Goal: Task Accomplishment & Management: Use online tool/utility

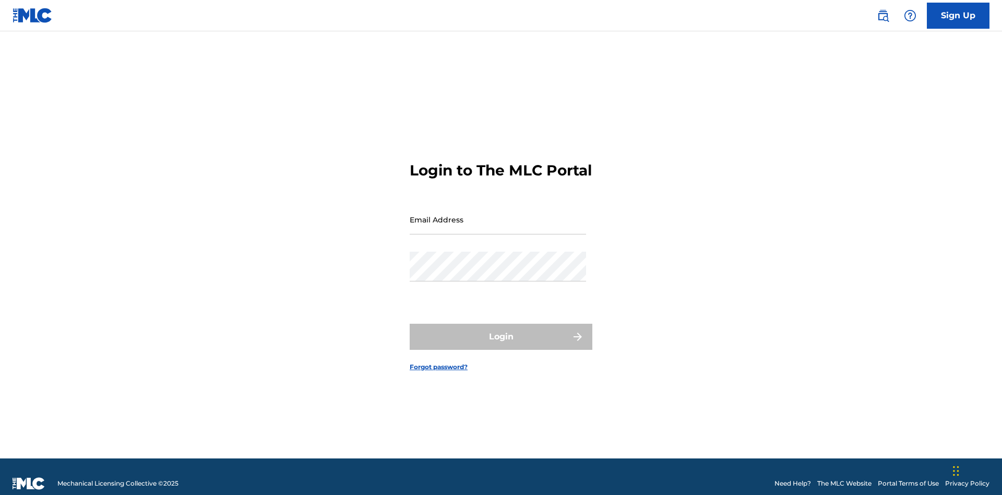
scroll to position [14, 0]
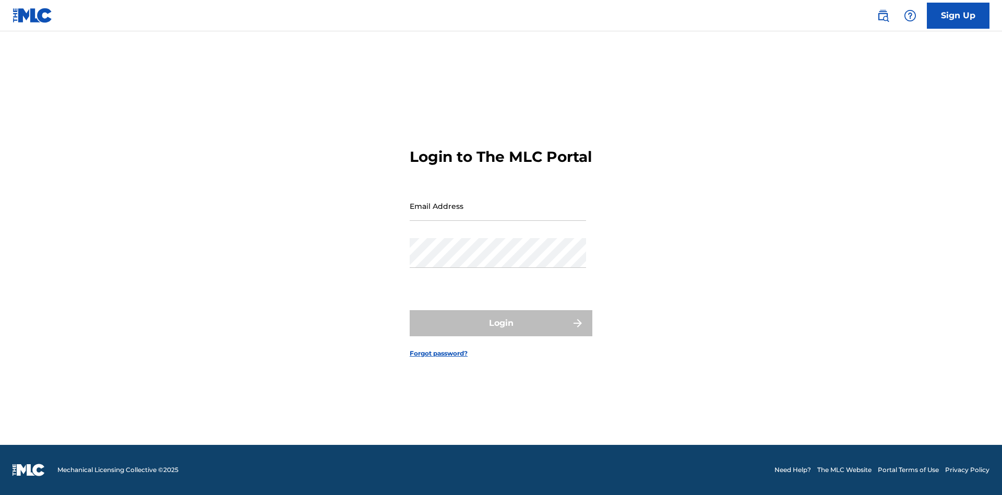
click at [498, 214] on input "Email Address" at bounding box center [498, 206] width 176 height 30
type input "[EMAIL_ADDRESS][DOMAIN_NAME]"
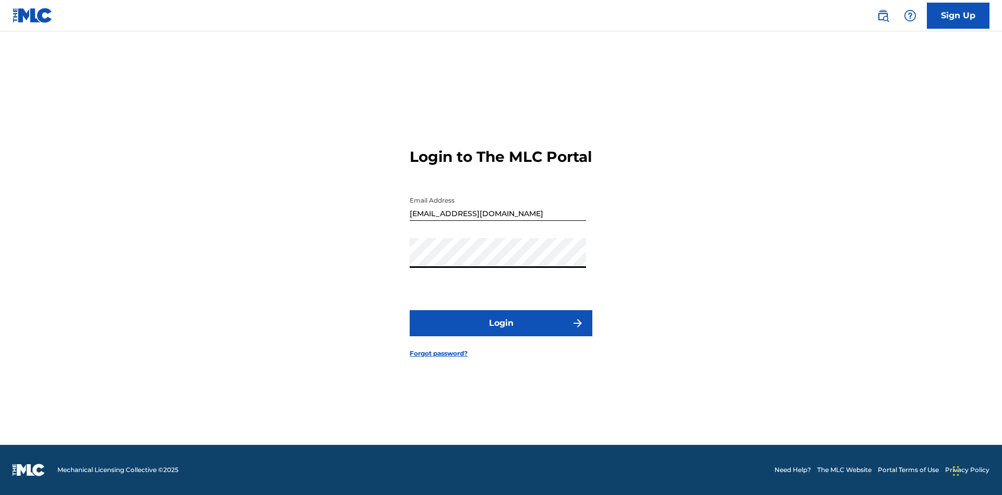
click at [501, 332] on button "Login" at bounding box center [501, 323] width 183 height 26
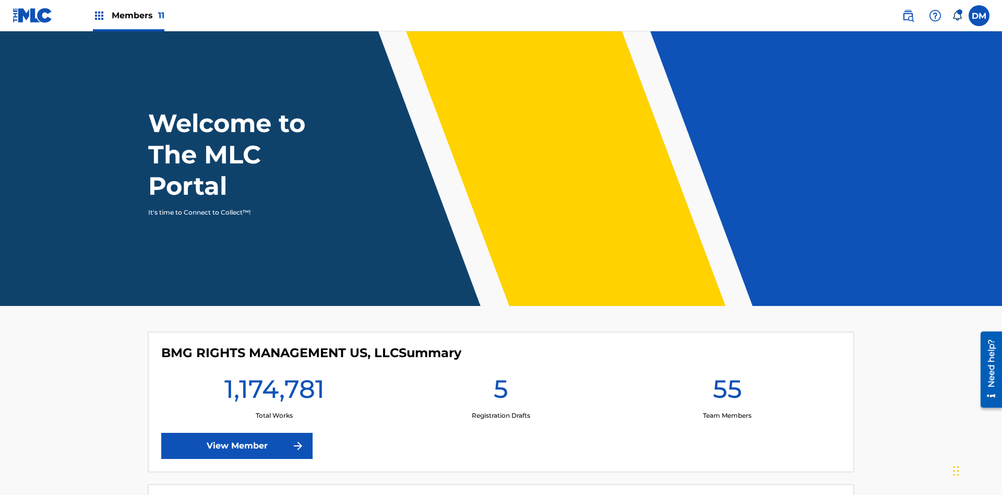
click at [128, 15] on span "Members 11" at bounding box center [138, 15] width 53 height 12
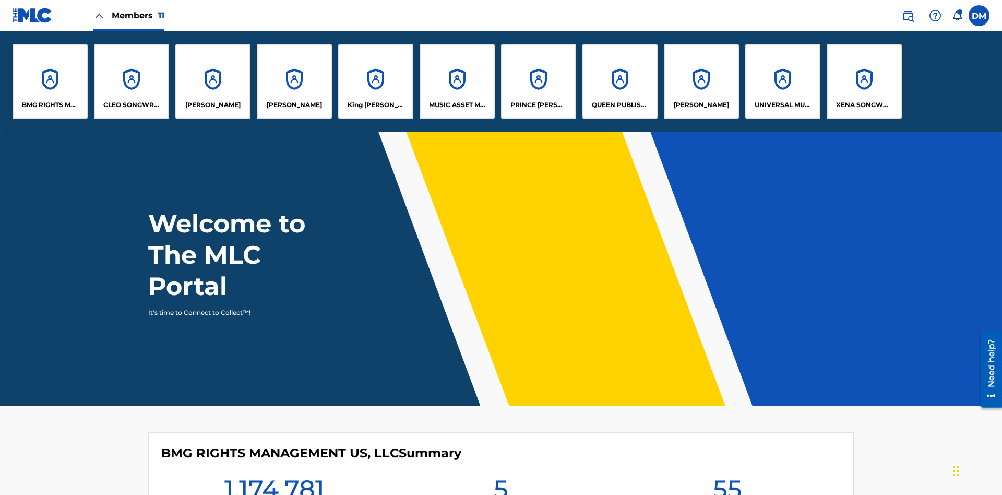
click at [375, 105] on p "King [PERSON_NAME]" at bounding box center [375, 104] width 57 height 9
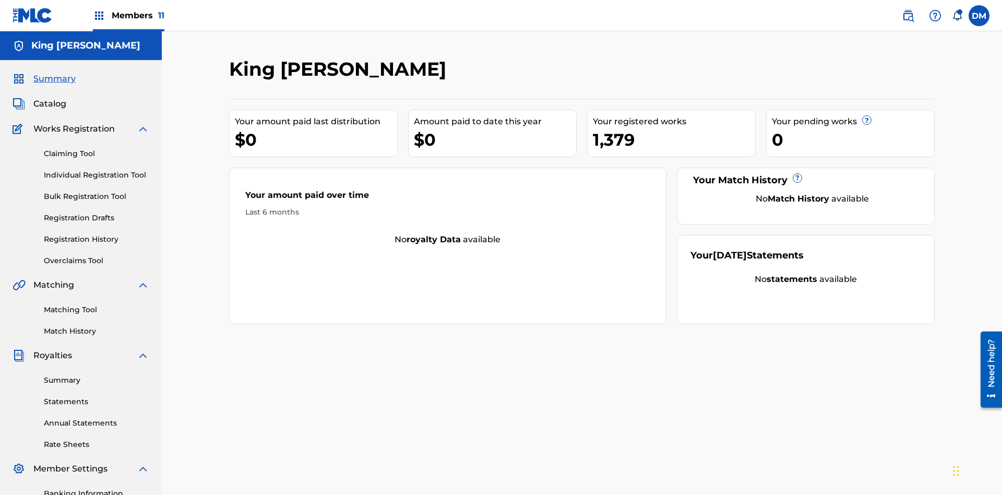
click at [97, 170] on link "Individual Registration Tool" at bounding box center [96, 175] width 105 height 11
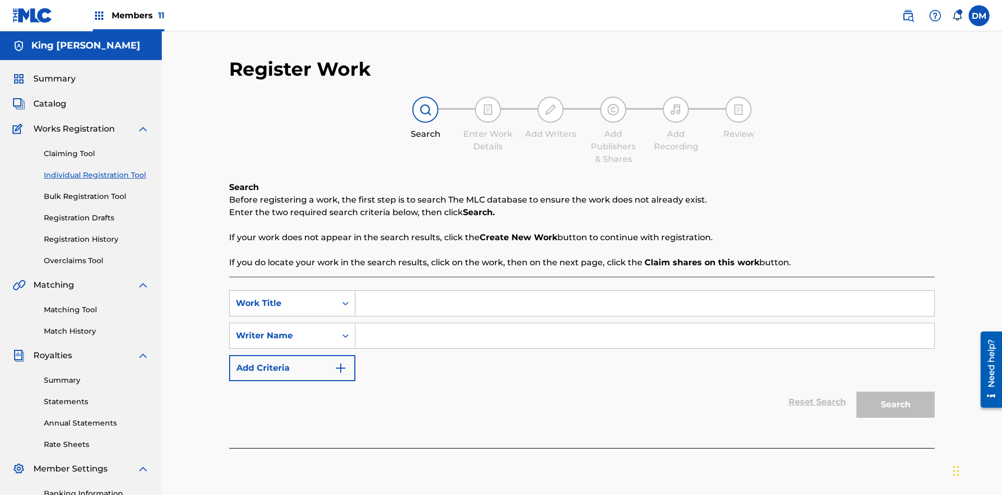
click at [283, 297] on div "Work Title" at bounding box center [283, 303] width 94 height 13
click at [644, 323] on input "Search Form" at bounding box center [644, 335] width 579 height 25
type input "[PERSON_NAME] [PERSON_NAME]"
click at [895, 391] on button "Search" at bounding box center [895, 404] width 78 height 26
click at [644, 291] on input "T9645292484" at bounding box center [644, 303] width 579 height 25
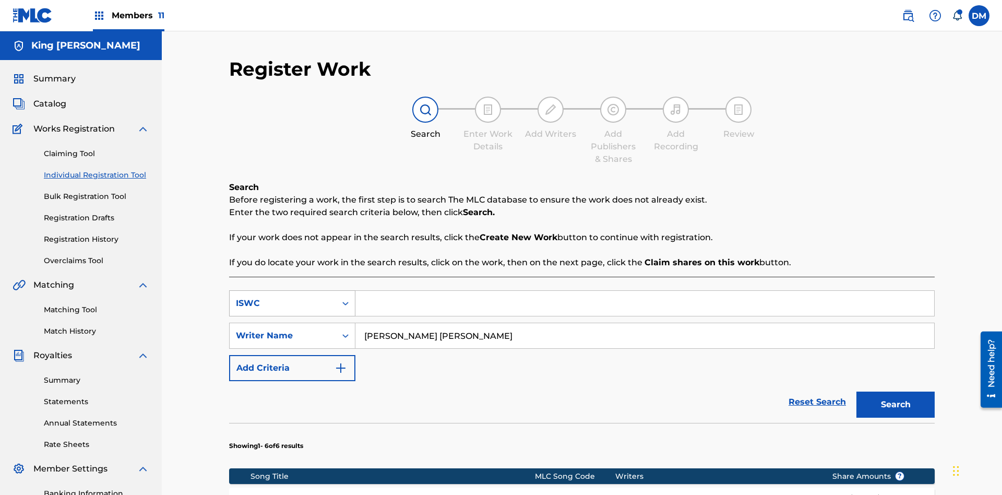
click at [283, 297] on div "ISWC" at bounding box center [283, 303] width 94 height 13
click at [895, 391] on button "Search" at bounding box center [895, 404] width 78 height 26
click at [644, 291] on input "NON-OWNED WORK TO CLAIM" at bounding box center [644, 303] width 579 height 25
click at [283, 297] on div "Work Title" at bounding box center [283, 303] width 94 height 13
click at [895, 391] on button "Search" at bounding box center [895, 404] width 78 height 26
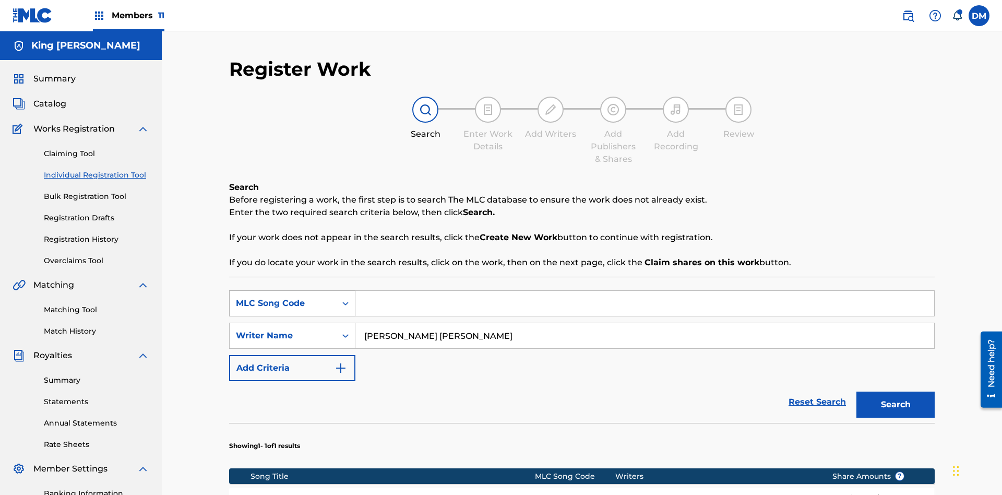
click at [283, 297] on div "MLC Song Code" at bounding box center [283, 303] width 94 height 13
click at [895, 391] on button "Search" at bounding box center [895, 404] width 78 height 26
click at [644, 291] on input "Xena Songwriter" at bounding box center [644, 303] width 579 height 25
click at [283, 297] on div "Publisher Name" at bounding box center [283, 303] width 94 height 13
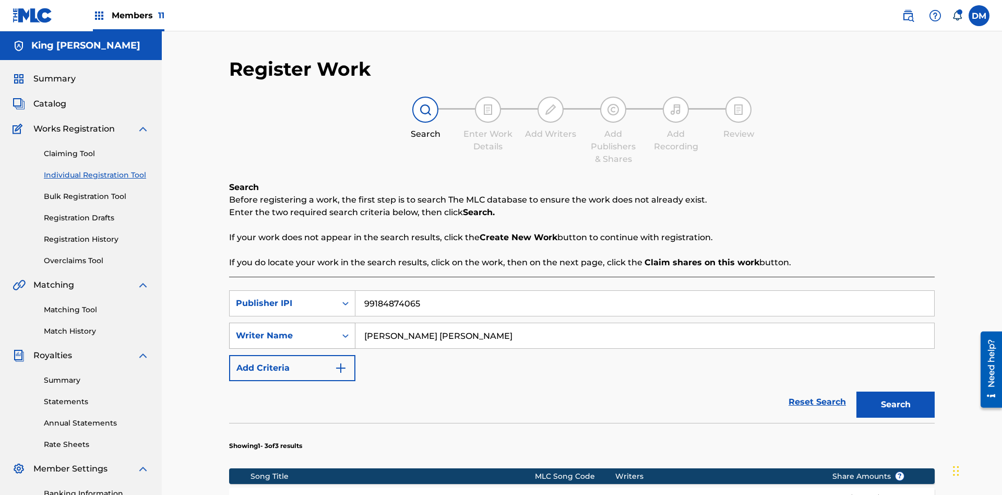
type input "99184874065"
click at [895, 391] on button "Search" at bounding box center [895, 404] width 78 height 26
click at [644, 323] on input "[PERSON_NAME] [PERSON_NAME]" at bounding box center [644, 335] width 579 height 25
click at [283, 329] on div "Writer Name" at bounding box center [283, 335] width 94 height 13
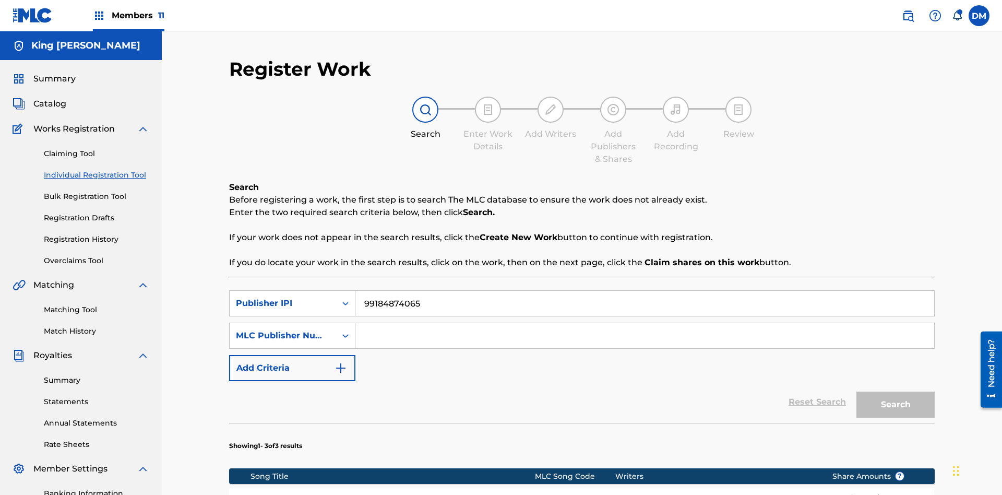
click at [644, 323] on input "Search Form" at bounding box center [644, 335] width 579 height 25
type input "P077WM"
click at [895, 391] on button "Search" at bounding box center [895, 404] width 78 height 26
click at [644, 291] on input "99184874065" at bounding box center [644, 303] width 579 height 25
click at [644, 323] on input "P077WM" at bounding box center [644, 335] width 579 height 25
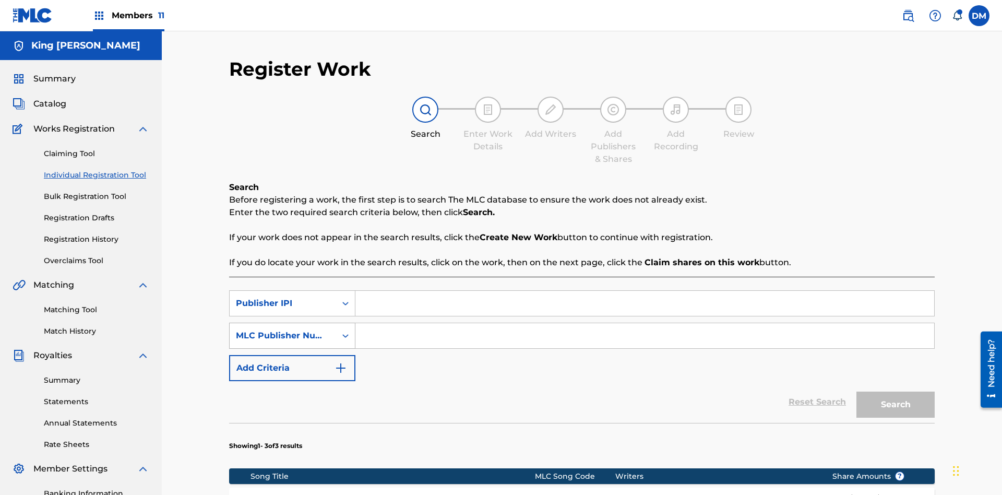
click at [283, 297] on div "Publisher IPI" at bounding box center [283, 303] width 94 height 13
click at [283, 329] on div "MLC Publisher Number" at bounding box center [283, 335] width 94 height 13
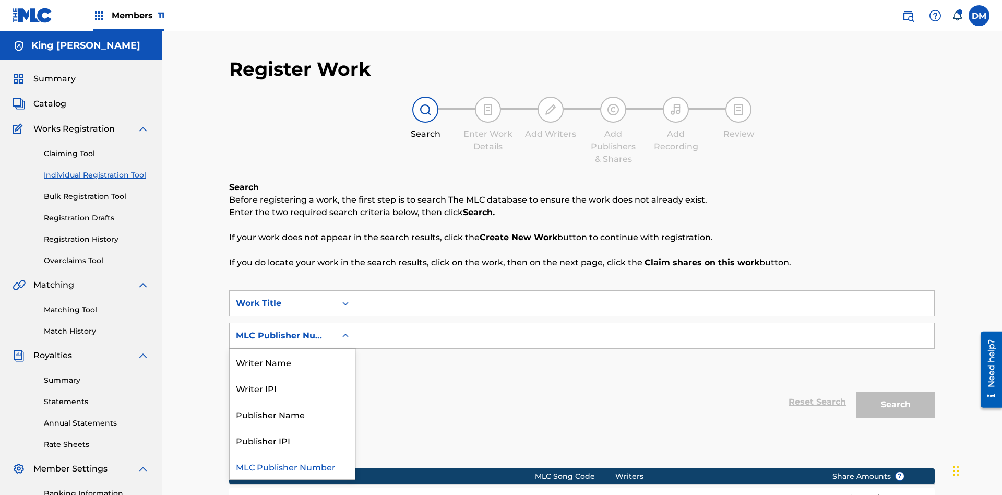
click at [292, 401] on div "Publisher Name" at bounding box center [292, 414] width 125 height 26
click at [292, 355] on button "Add Criteria" at bounding box center [292, 368] width 126 height 26
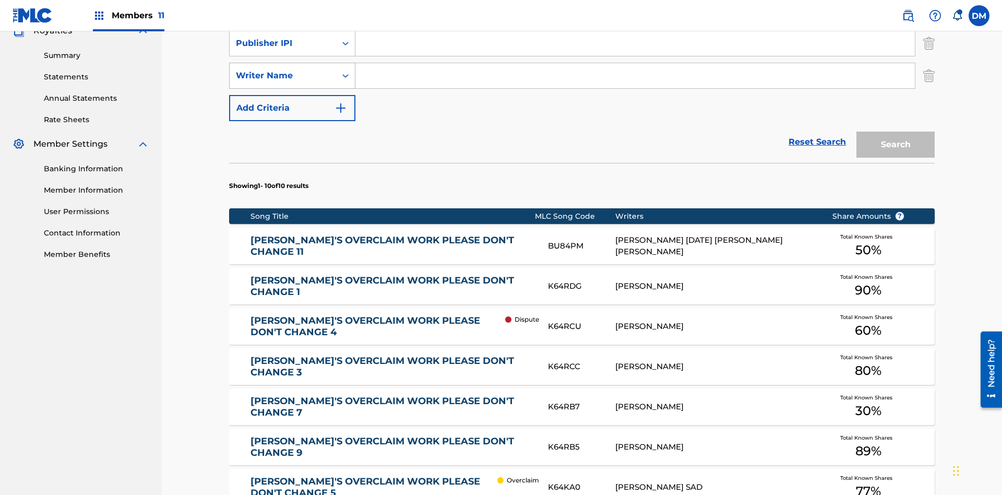
click at [283, 69] on div "Writer Name" at bounding box center [283, 75] width 94 height 13
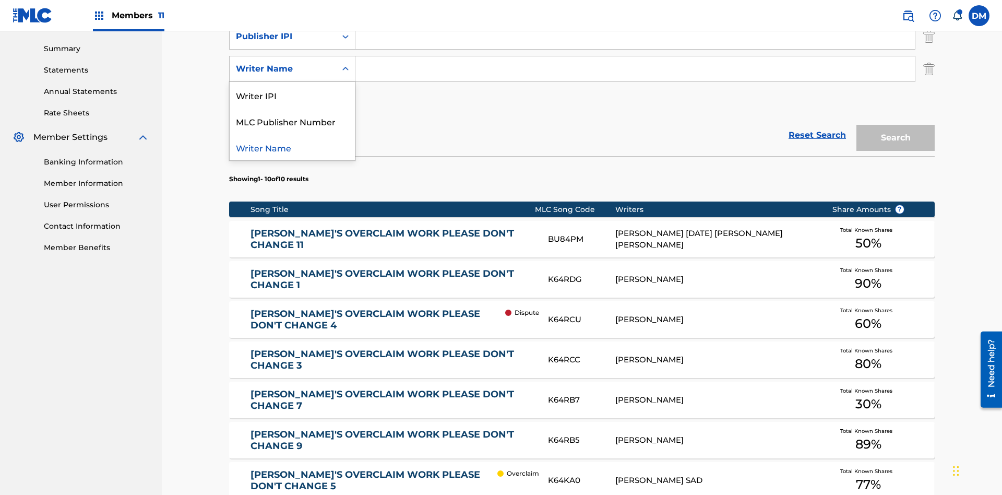
click at [292, 147] on div "Writer Name" at bounding box center [292, 147] width 125 height 26
click at [292, 88] on button "Add Criteria" at bounding box center [292, 101] width 126 height 26
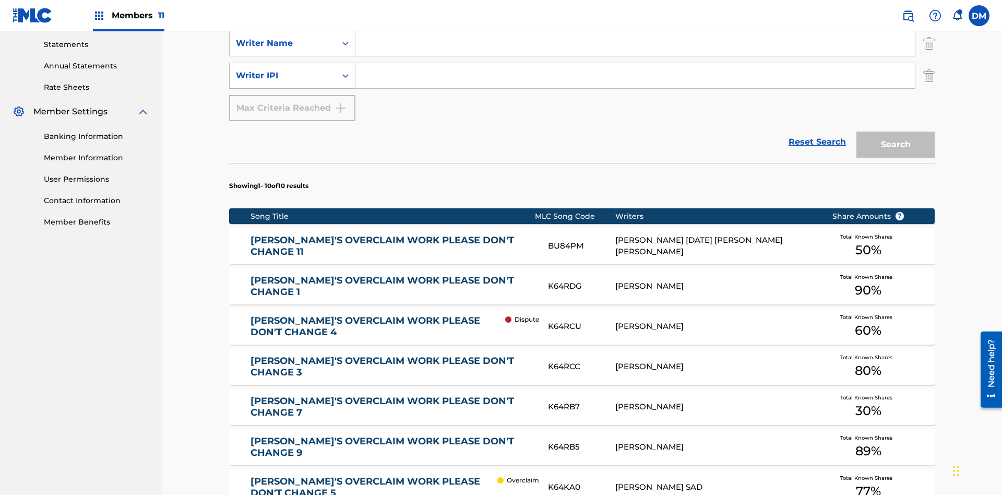
click at [283, 69] on div "Writer IPI" at bounding box center [283, 75] width 94 height 13
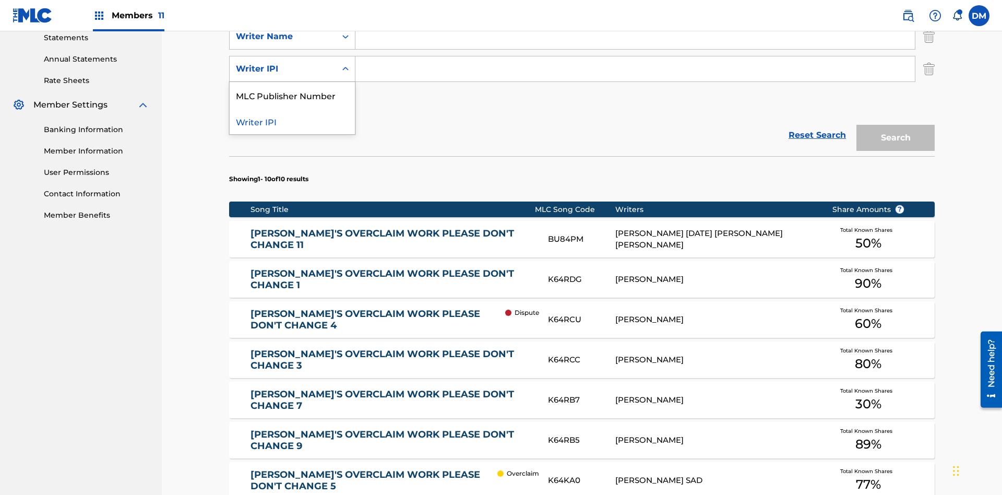
click at [292, 95] on div "MLC Publisher Number" at bounding box center [292, 95] width 125 height 26
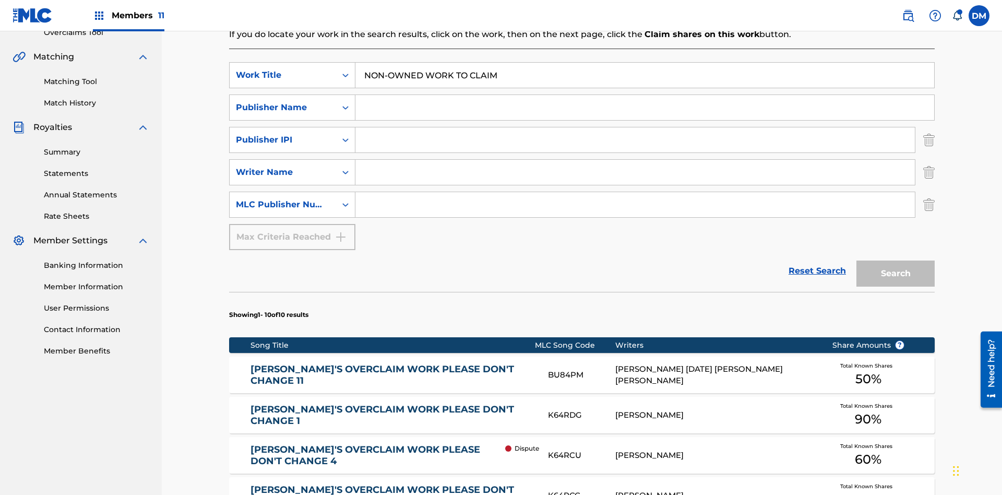
type input "NON-OWNED WORK TO CLAIM"
click at [644, 95] on input "Search Form" at bounding box center [644, 107] width 579 height 25
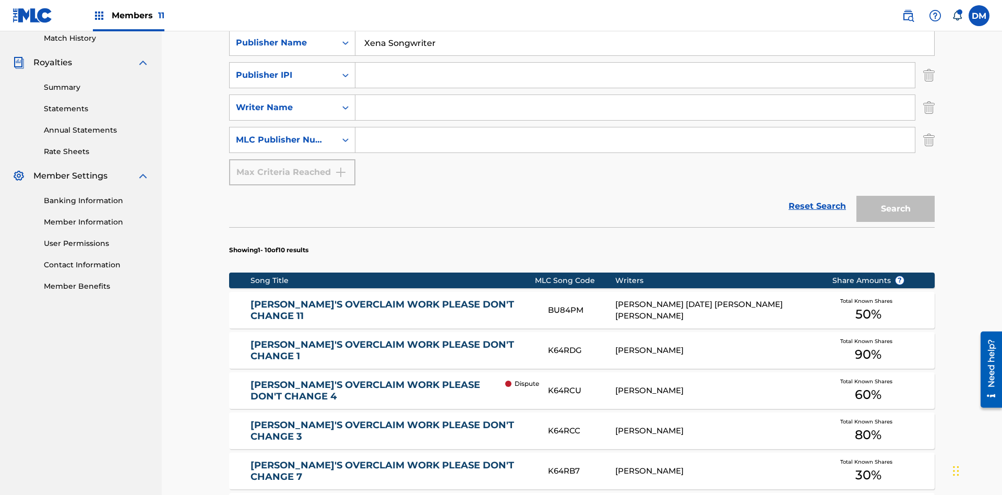
type input "Xena Songwriter"
click at [635, 75] on input "Search Form" at bounding box center [634, 75] width 559 height 25
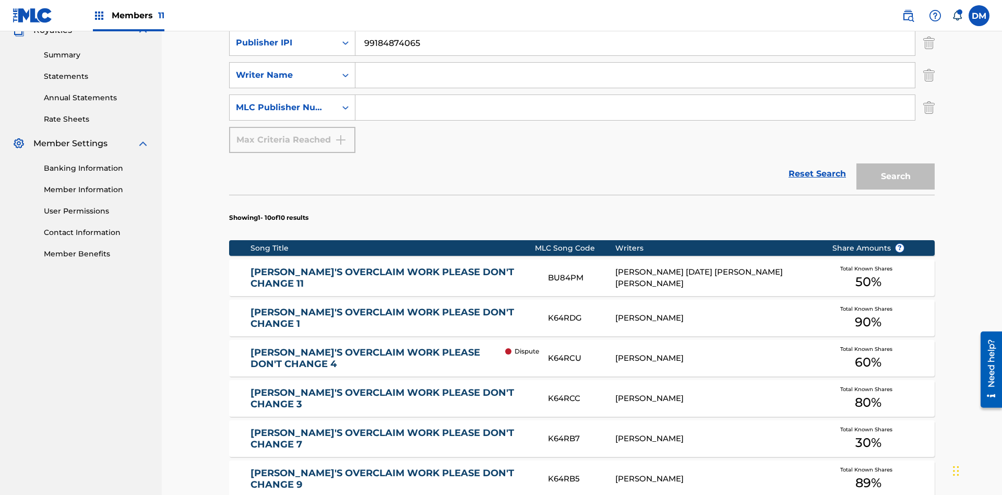
type input "99184874065"
click at [635, 75] on input "Search Form" at bounding box center [634, 75] width 559 height 25
type input "[PERSON_NAME] [PERSON_NAME]"
click at [635, 95] on input "Search Form" at bounding box center [634, 107] width 559 height 25
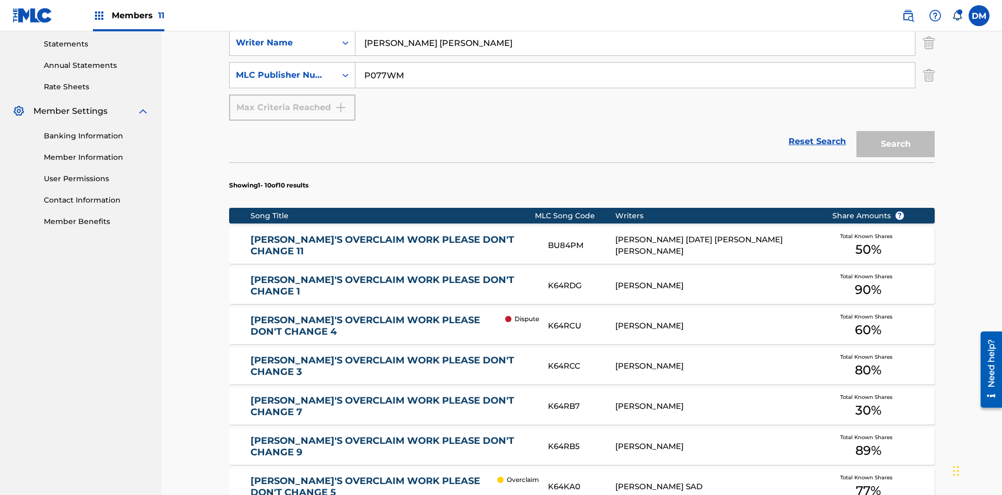
type input "P077WM"
click at [895, 131] on button "Search" at bounding box center [895, 144] width 78 height 26
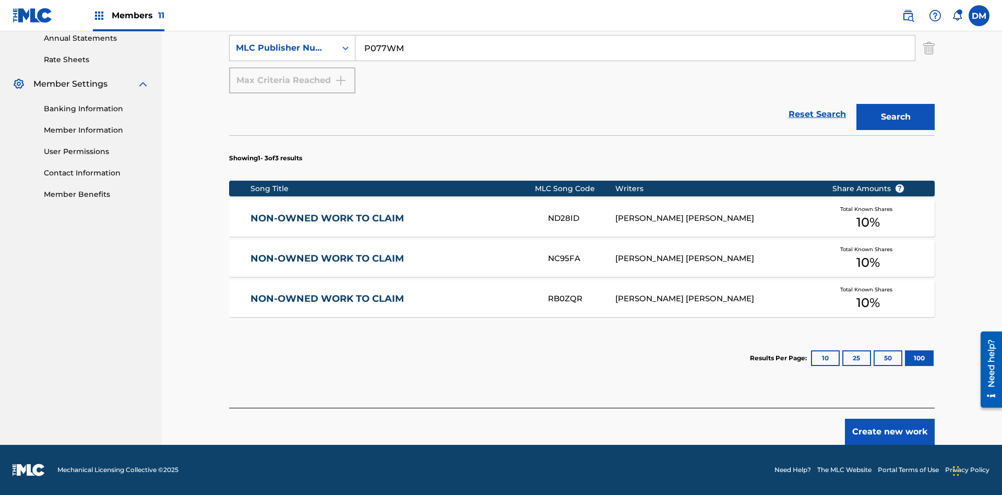
click at [905, 358] on button "100" at bounding box center [919, 358] width 29 height 16
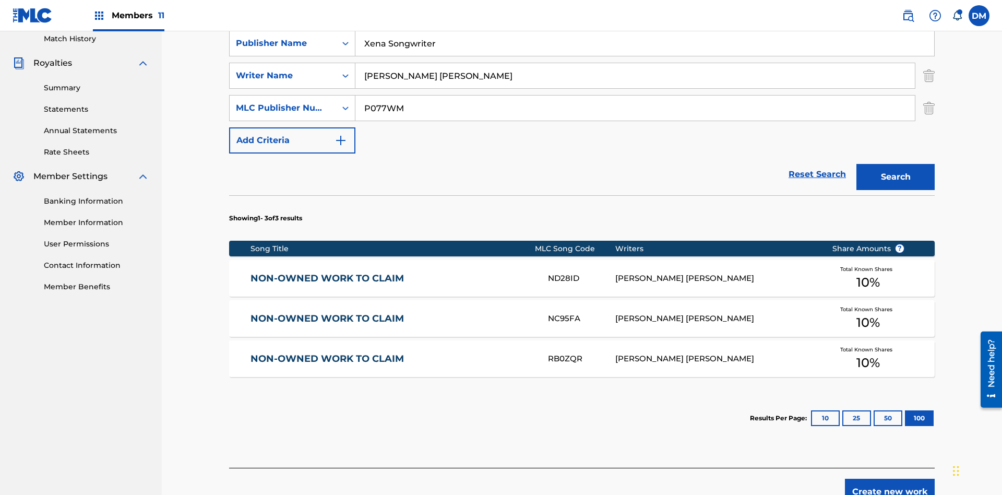
click at [929, 76] on img "Search Form" at bounding box center [928, 76] width 11 height 26
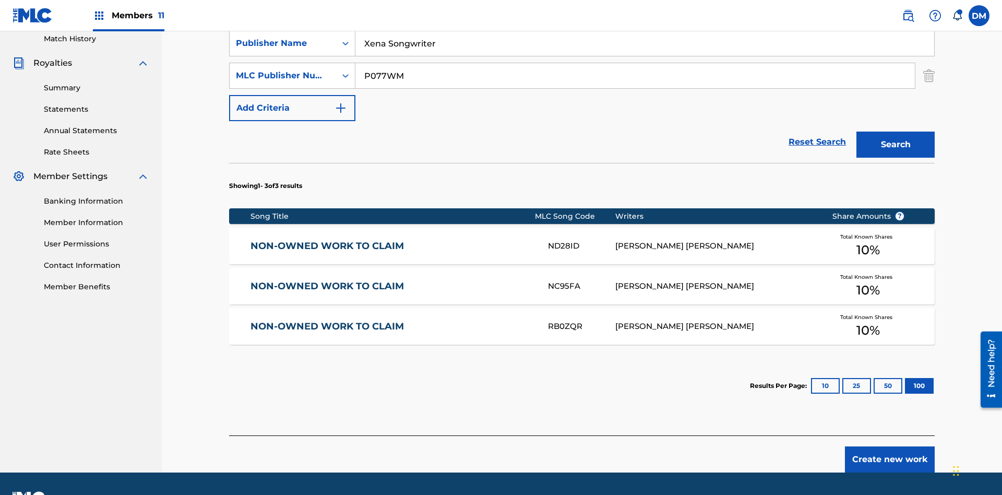
click at [644, 23] on input "NON-OWNED WORK TO CLAIM" at bounding box center [644, 10] width 579 height 25
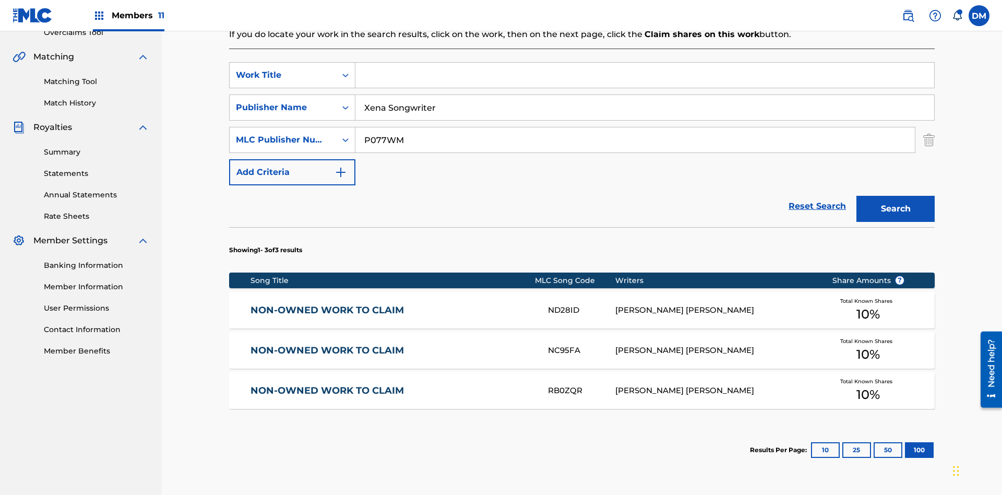
click at [644, 95] on input "Xena Songwriter" at bounding box center [644, 107] width 579 height 25
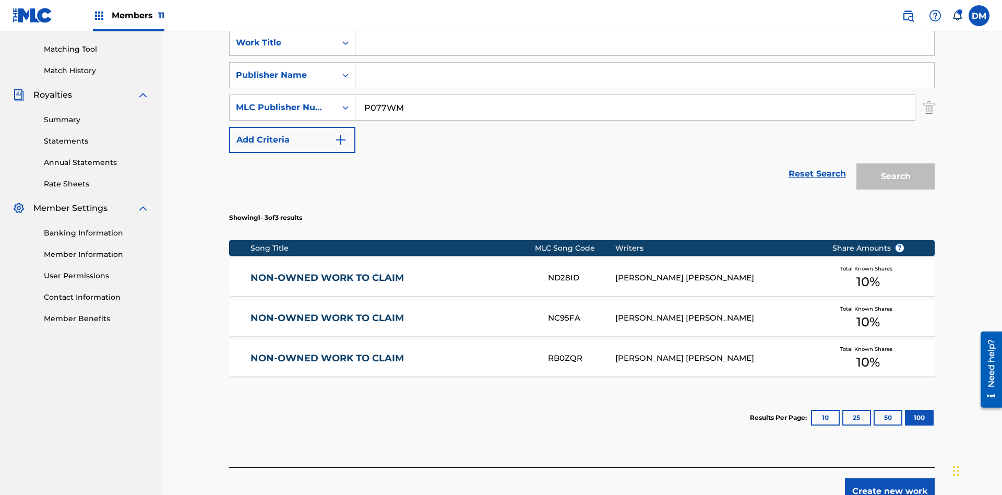
click at [635, 95] on input "P077WM" at bounding box center [634, 107] width 559 height 25
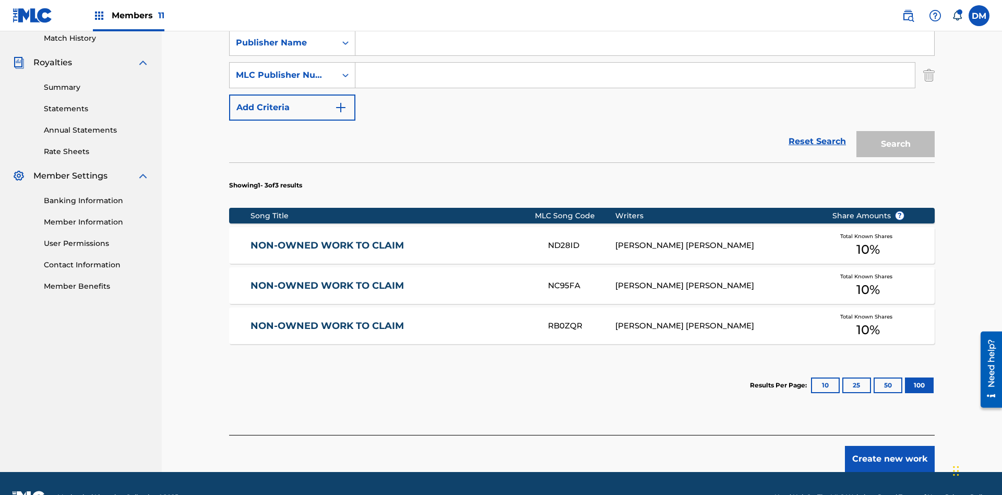
click at [283, 17] on div "Work Title" at bounding box center [283, 10] width 94 height 13
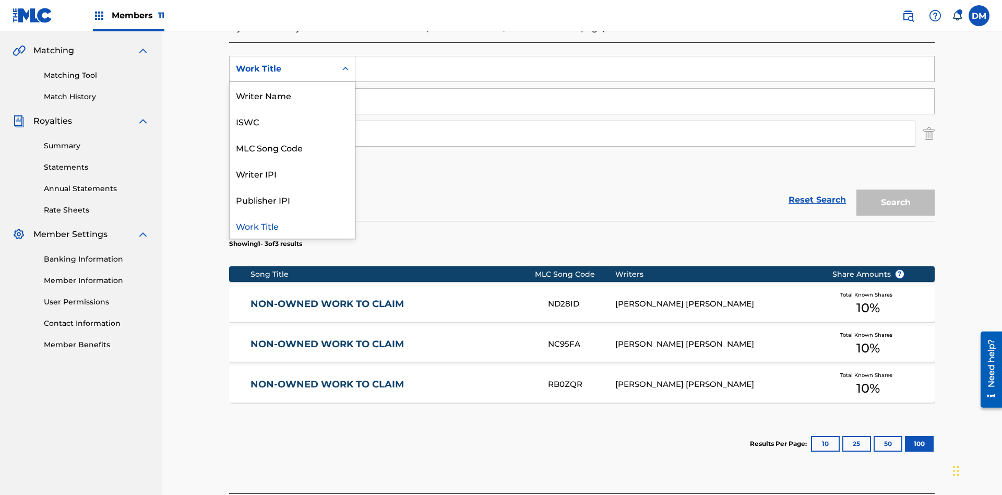
click at [292, 121] on div "ISWC" at bounding box center [292, 121] width 125 height 26
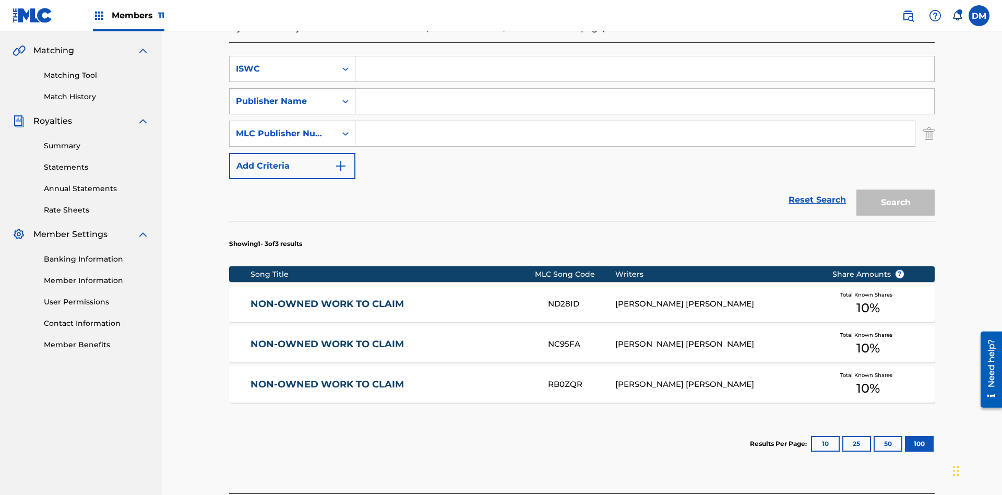
click at [283, 95] on div "Publisher Name" at bounding box center [283, 101] width 94 height 13
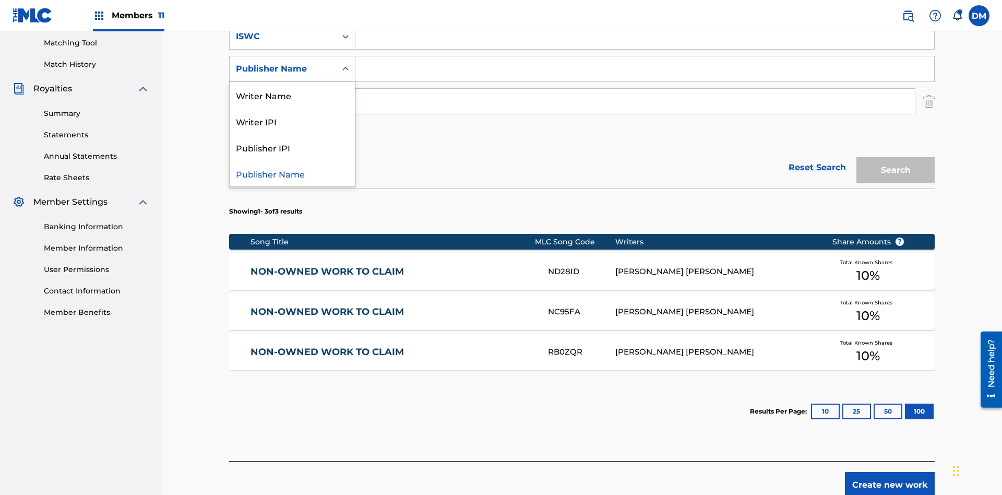
click at [292, 121] on div "Writer IPI" at bounding box center [292, 121] width 125 height 26
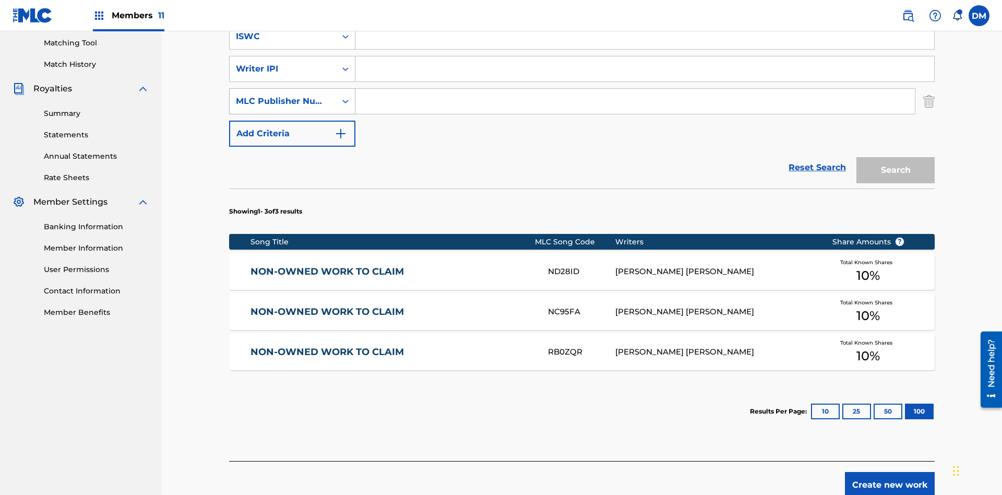
click at [283, 95] on div "MLC Publisher Number" at bounding box center [283, 101] width 94 height 13
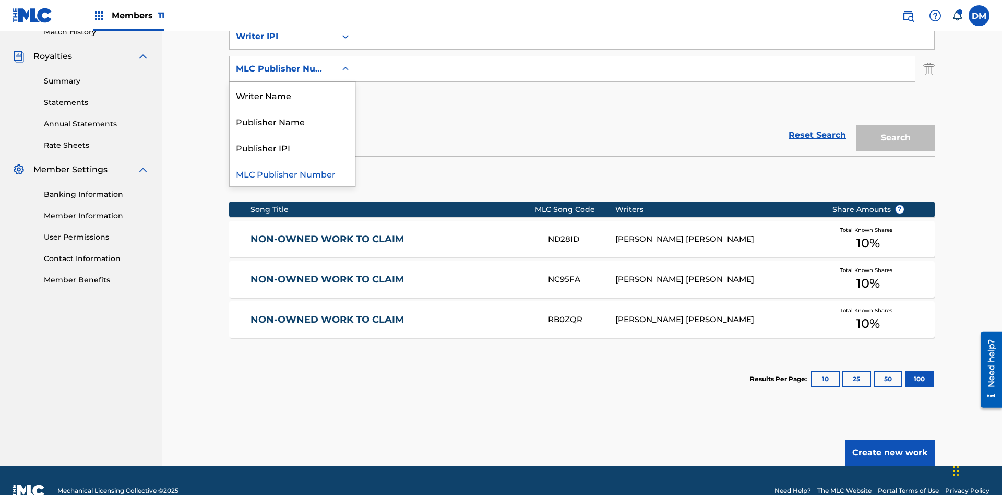
click at [292, 147] on div "Publisher IPI" at bounding box center [292, 147] width 125 height 26
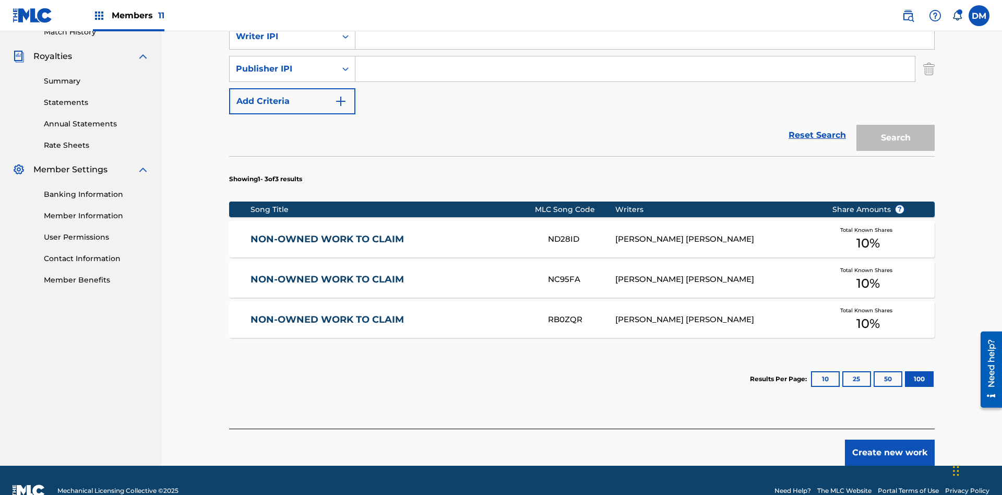
click at [644, 17] on input "Search Form" at bounding box center [644, 4] width 579 height 25
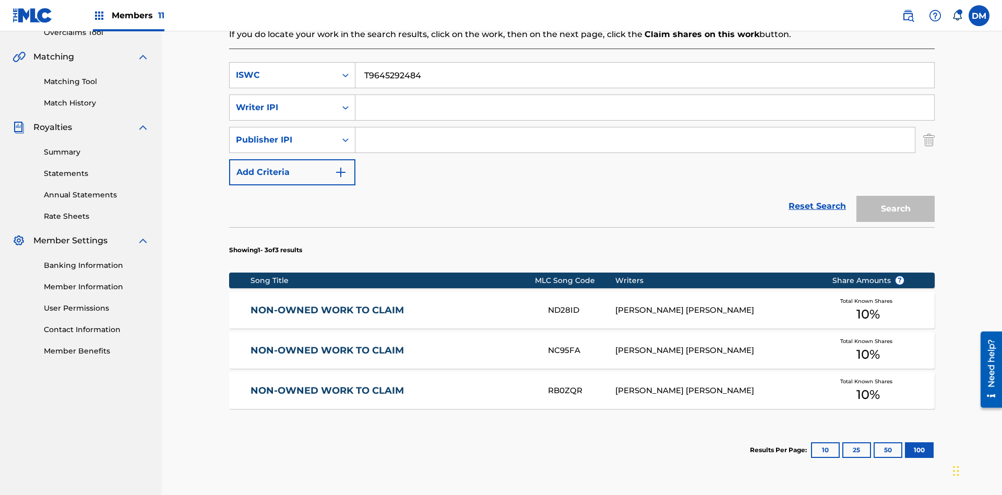
type input "T9645292484"
click at [644, 95] on input "Search Form" at bounding box center [644, 107] width 579 height 25
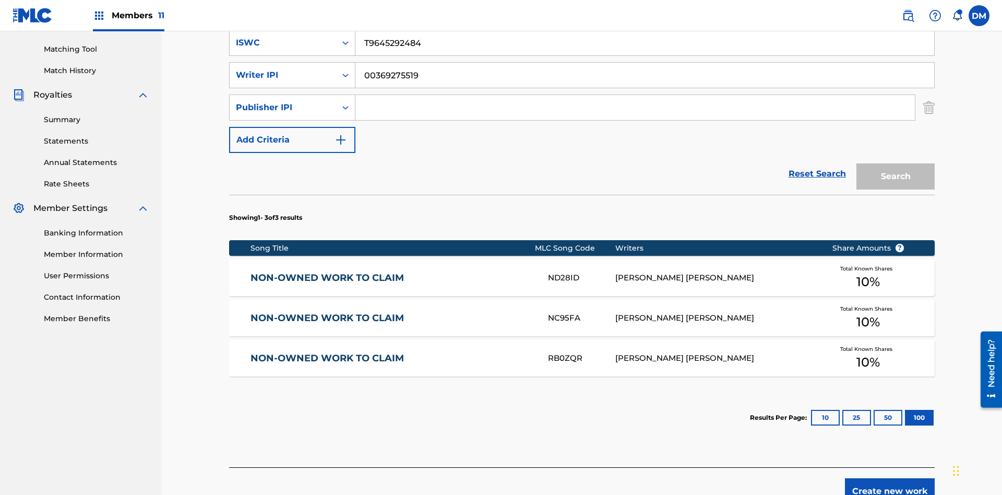
scroll to position [293, 0]
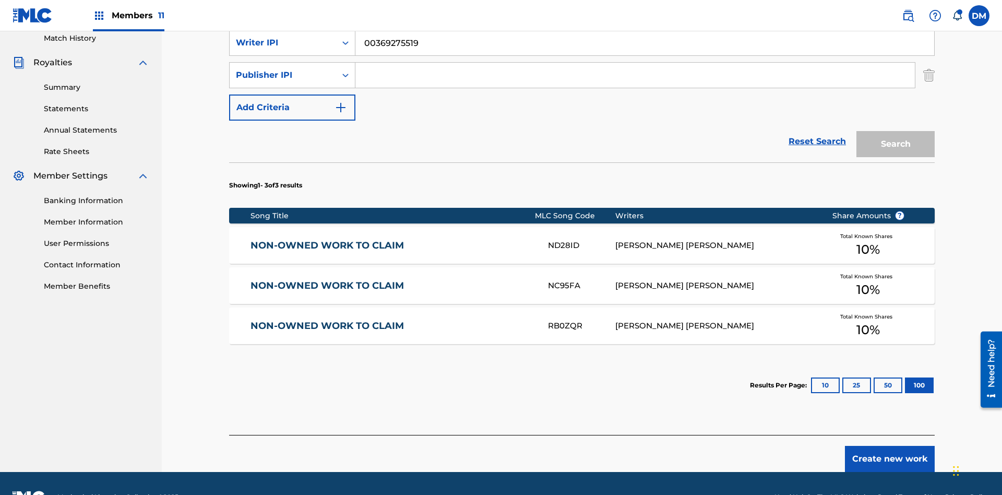
type input "00369275519"
click at [635, 75] on input "Search Form" at bounding box center [634, 75] width 559 height 25
type input "99184874065"
click at [895, 131] on button "Search" at bounding box center [895, 144] width 78 height 26
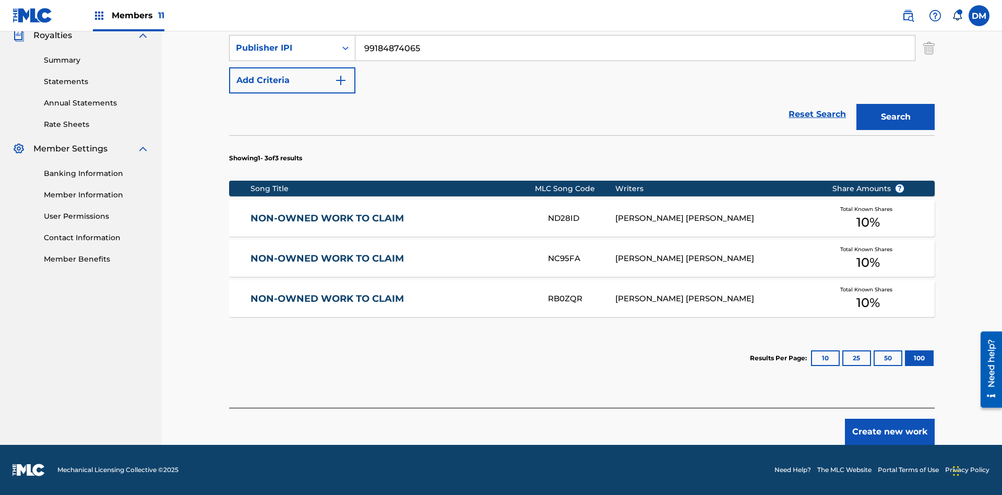
click at [905, 358] on button "100" at bounding box center [919, 358] width 29 height 16
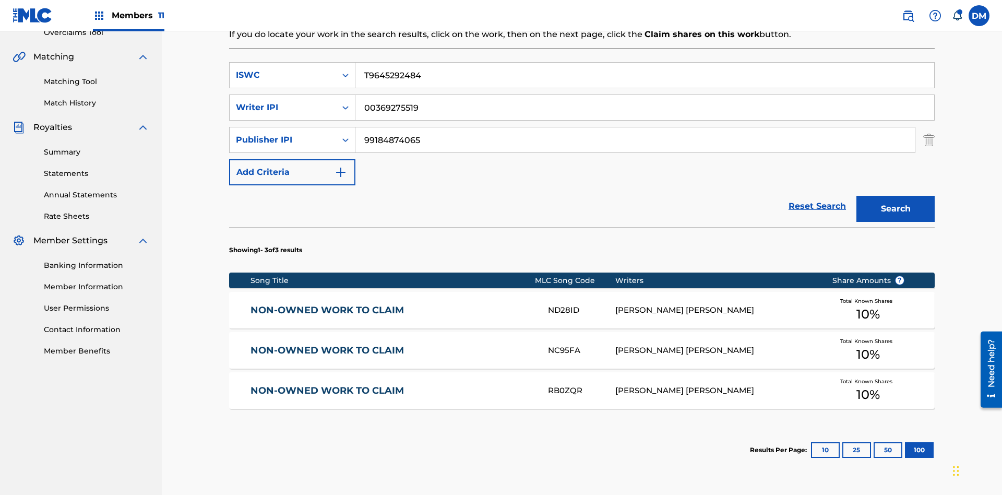
click at [644, 75] on input "T9645292484" at bounding box center [644, 75] width 579 height 25
click at [283, 69] on div "ISWC" at bounding box center [283, 75] width 94 height 13
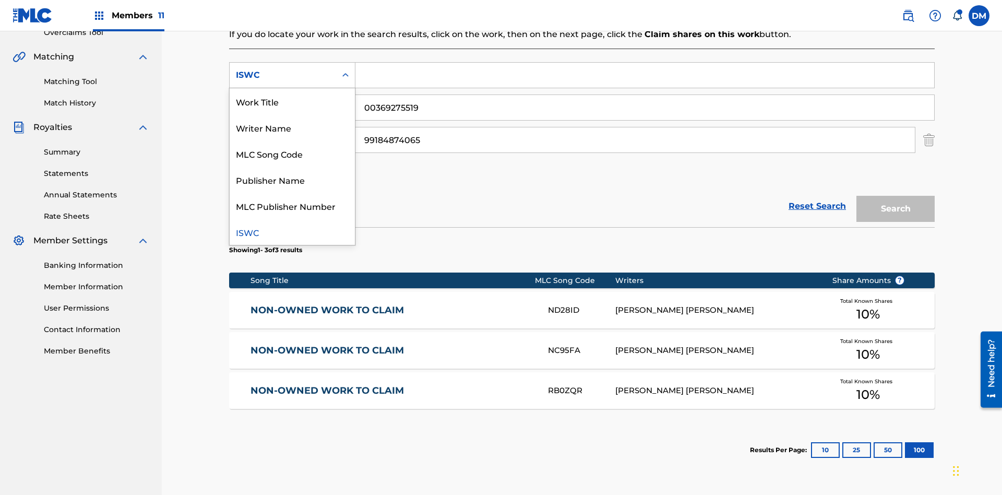
scroll to position [234, 0]
